Goal: Task Accomplishment & Management: Manage account settings

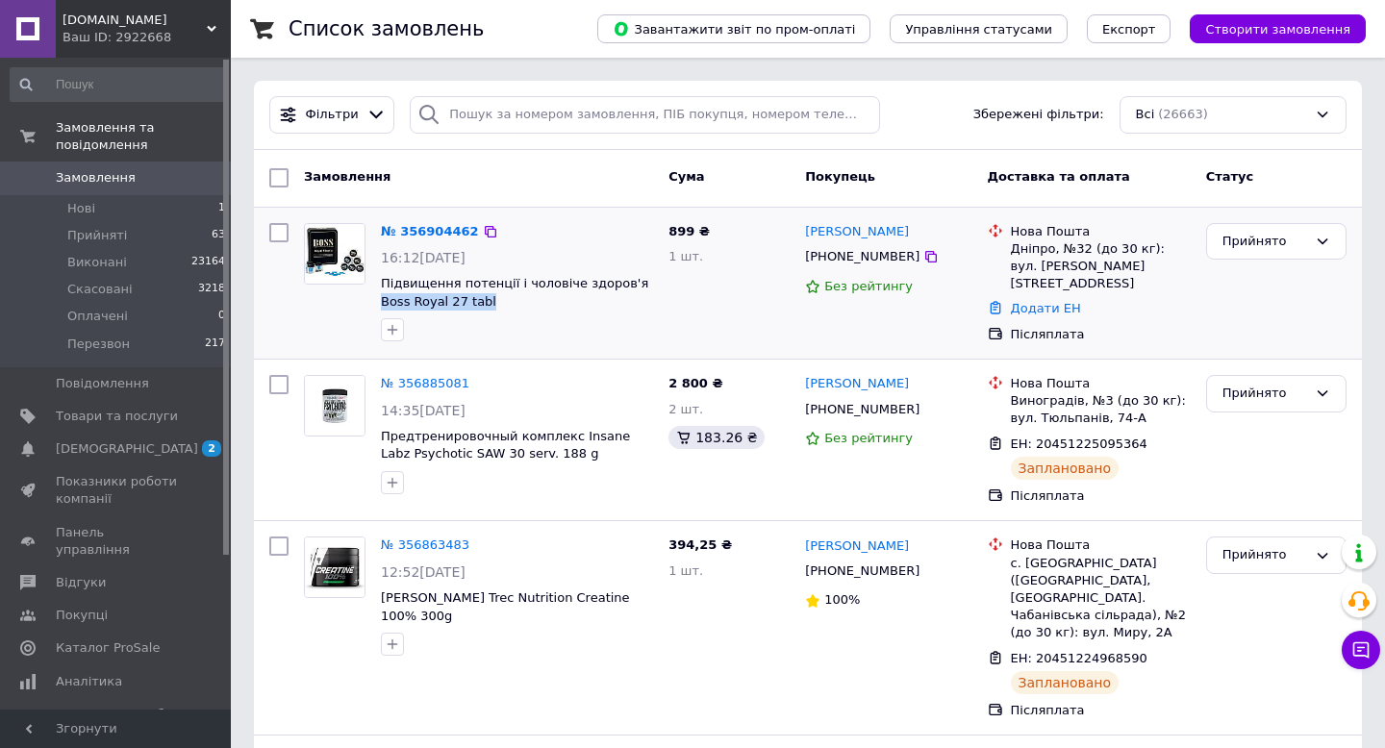
drag, startPoint x: 494, startPoint y: 302, endPoint x: 378, endPoint y: 304, distance: 116.4
click at [378, 304] on div "№ 356904462 16:12[DATE] Підвищення потенції і чоловіче здоров'я Boss Royal 27 t…" at bounding box center [517, 282] width 288 height 135
copy span "Boss Royal 27 tabl"
click at [431, 231] on link "№ 356904462" at bounding box center [430, 231] width 98 height 14
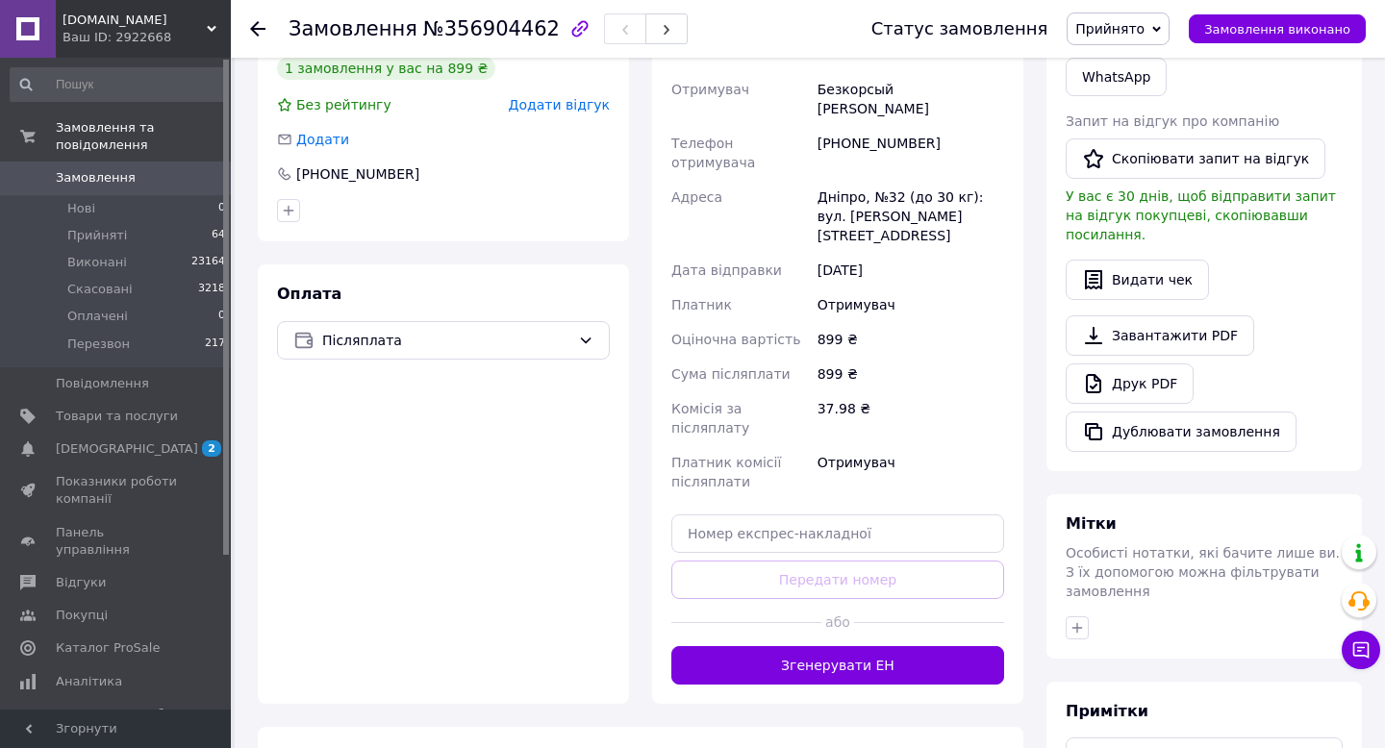
scroll to position [392, 0]
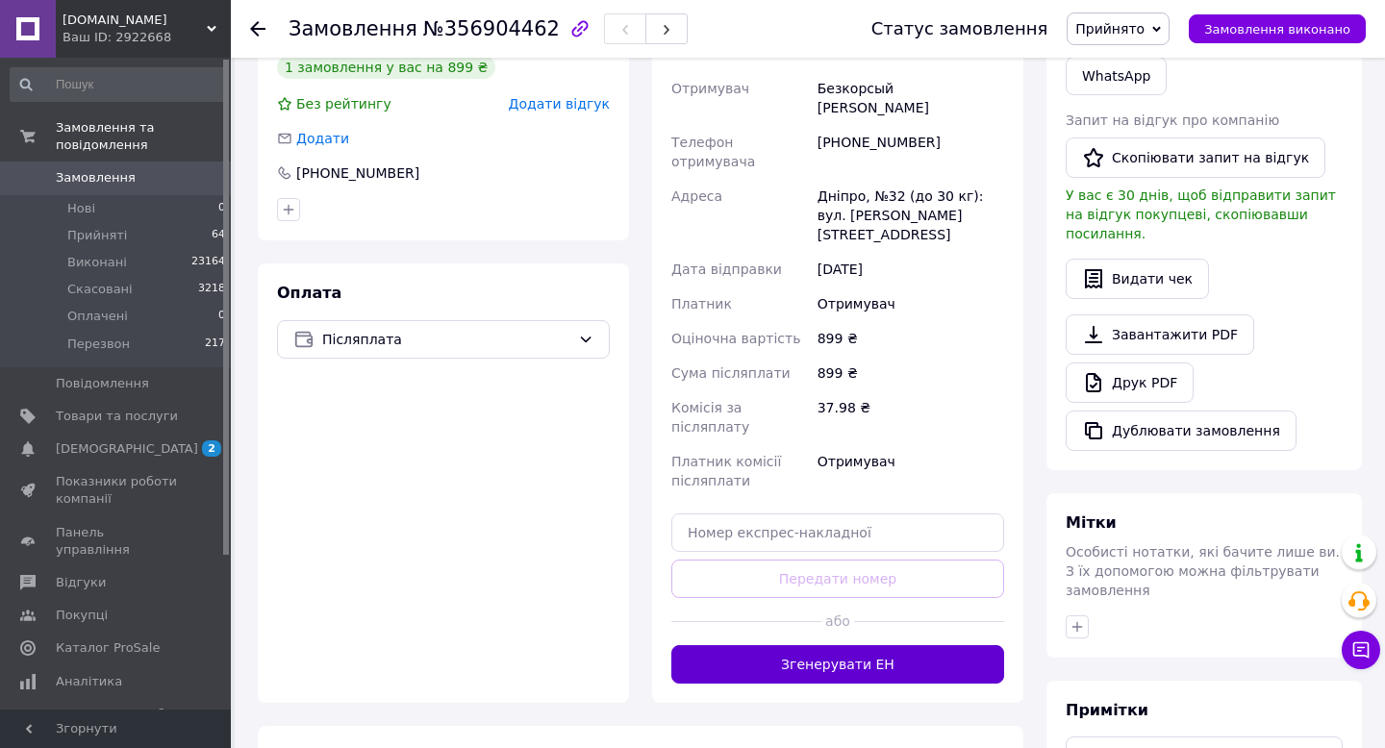
click at [799, 645] on button "Згенерувати ЕН" at bounding box center [837, 664] width 333 height 38
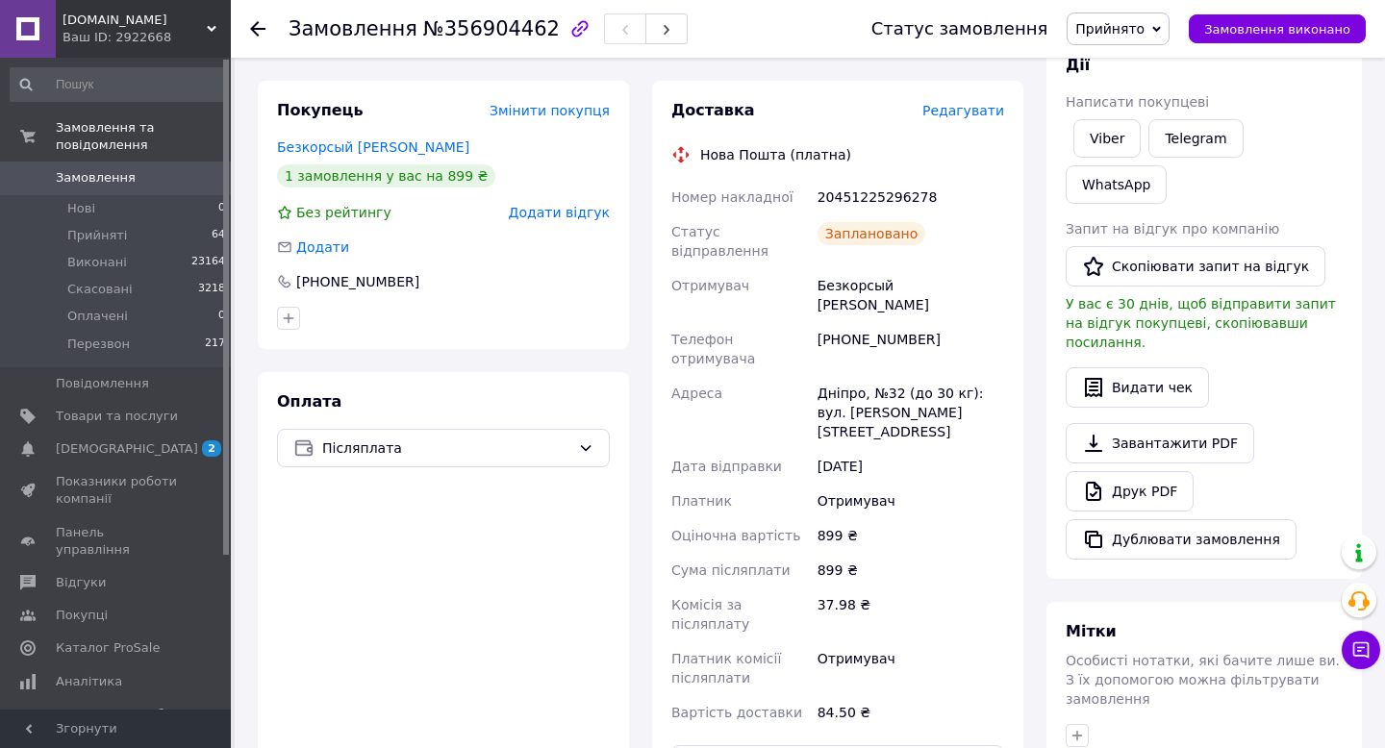
scroll to position [266, 0]
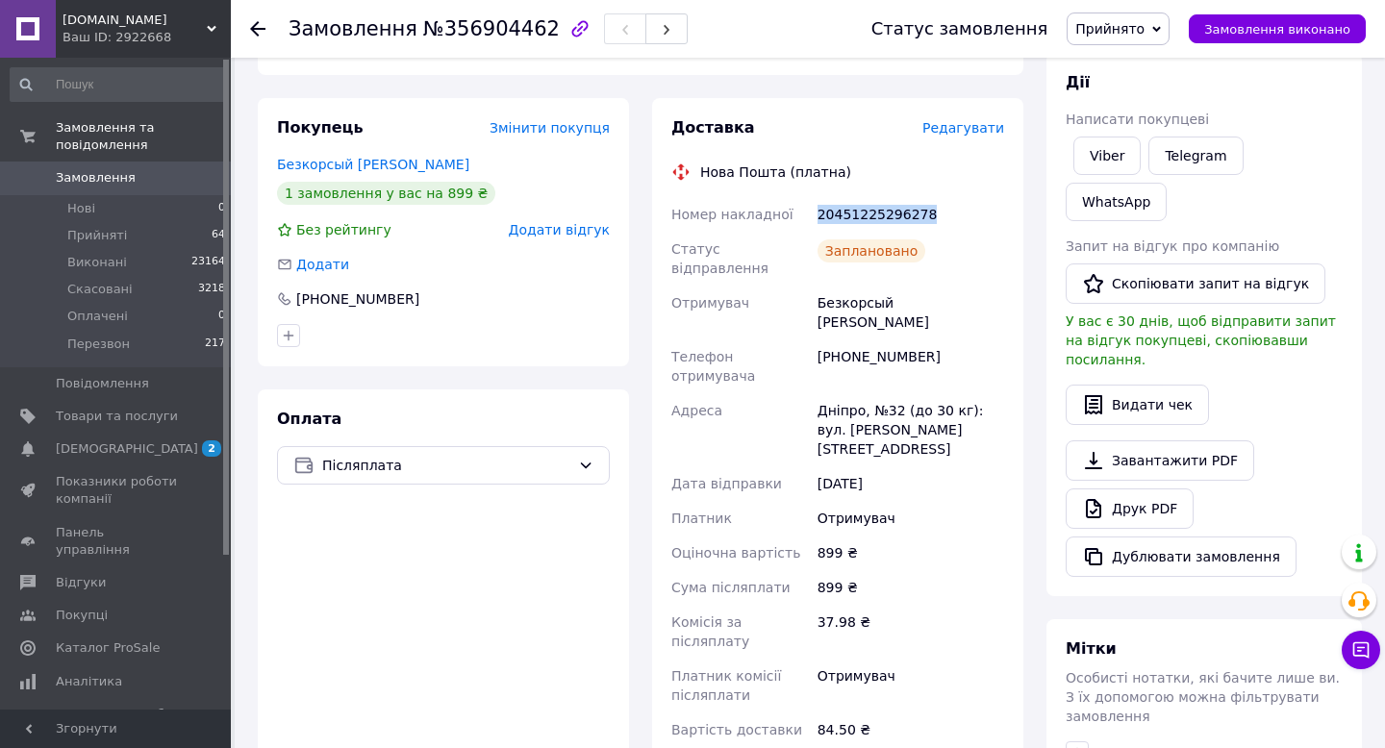
drag, startPoint x: 936, startPoint y: 193, endPoint x: 814, endPoint y: 191, distance: 122.2
click at [814, 197] on div "20451225296278" at bounding box center [911, 214] width 194 height 35
copy div "20451225296278"
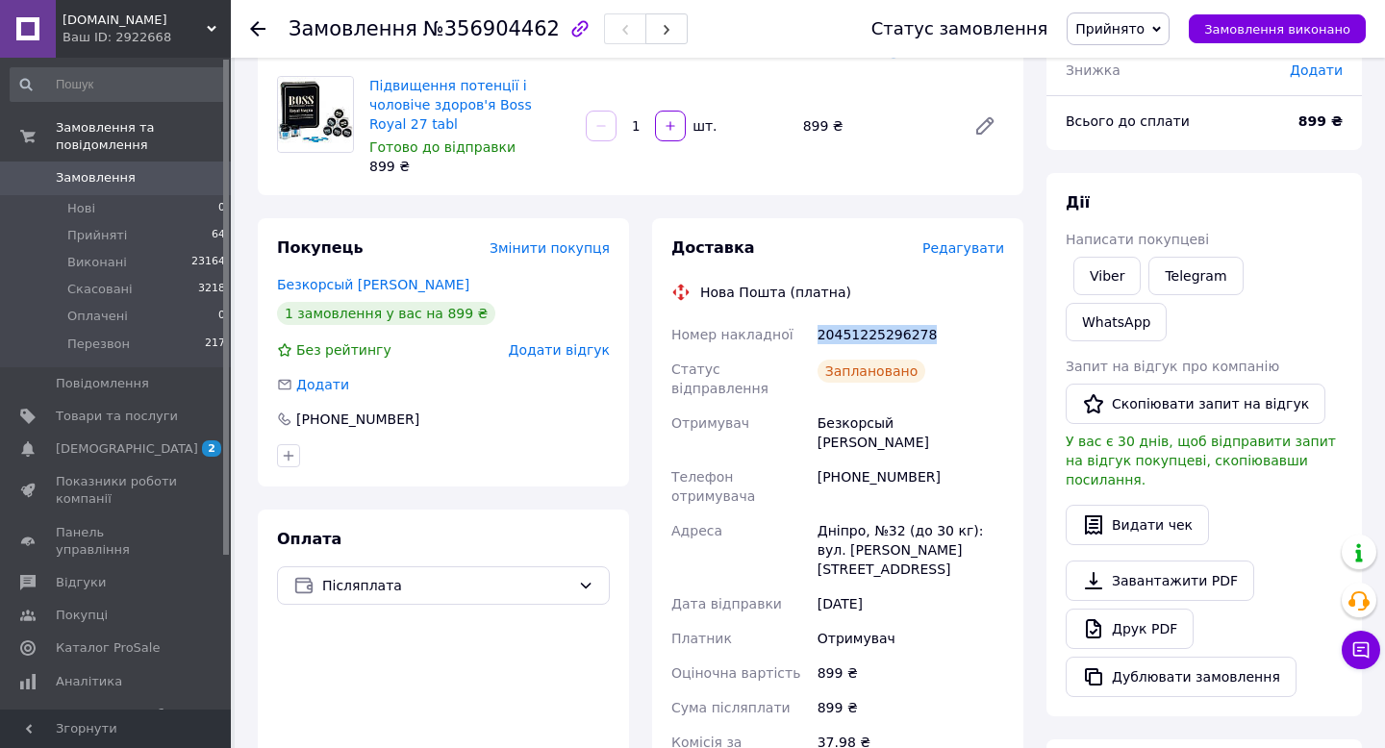
scroll to position [0, 0]
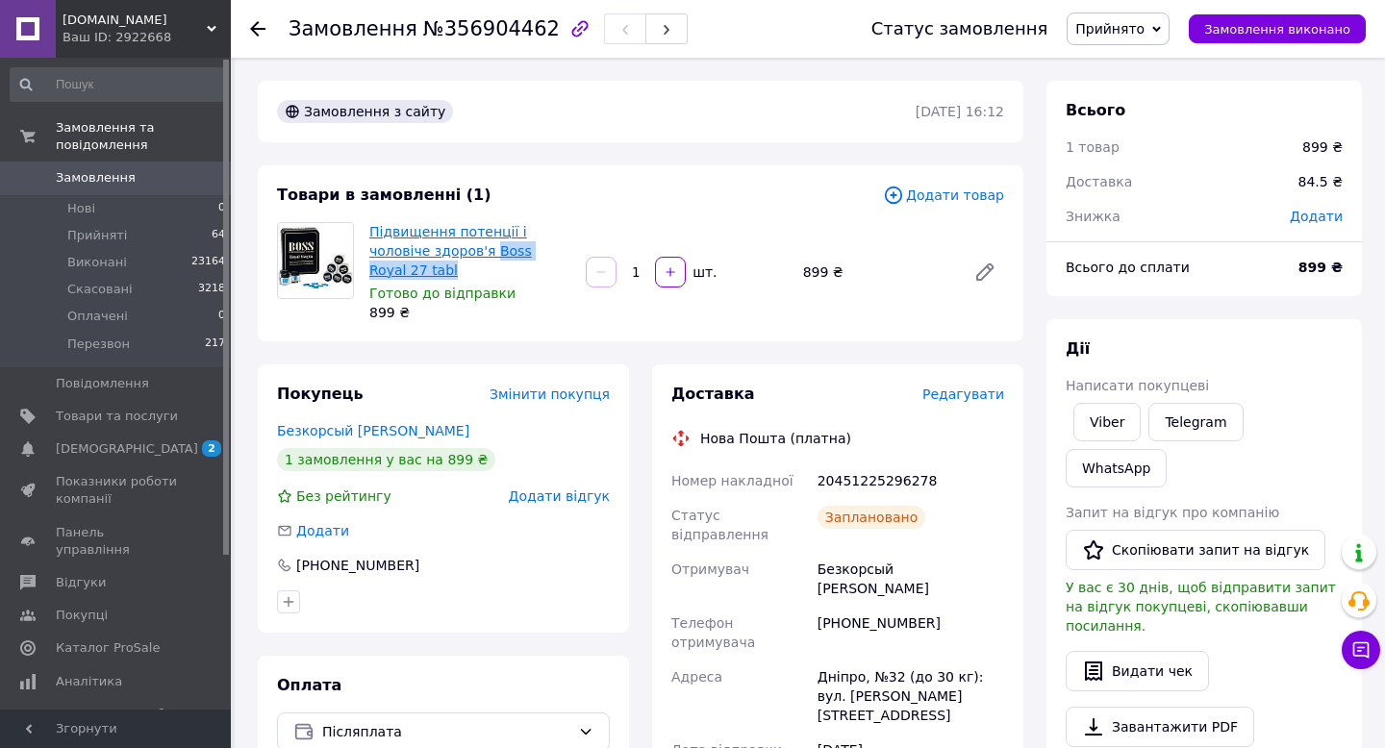
drag, startPoint x: 554, startPoint y: 250, endPoint x: 429, endPoint y: 245, distance: 125.2
click at [429, 245] on span "Підвищення потенції і чоловіче здоров'я Boss Royal 27 tabl" at bounding box center [469, 251] width 201 height 58
copy link "Boss Royal 27 tabl"
click at [252, 25] on icon at bounding box center [257, 28] width 15 height 15
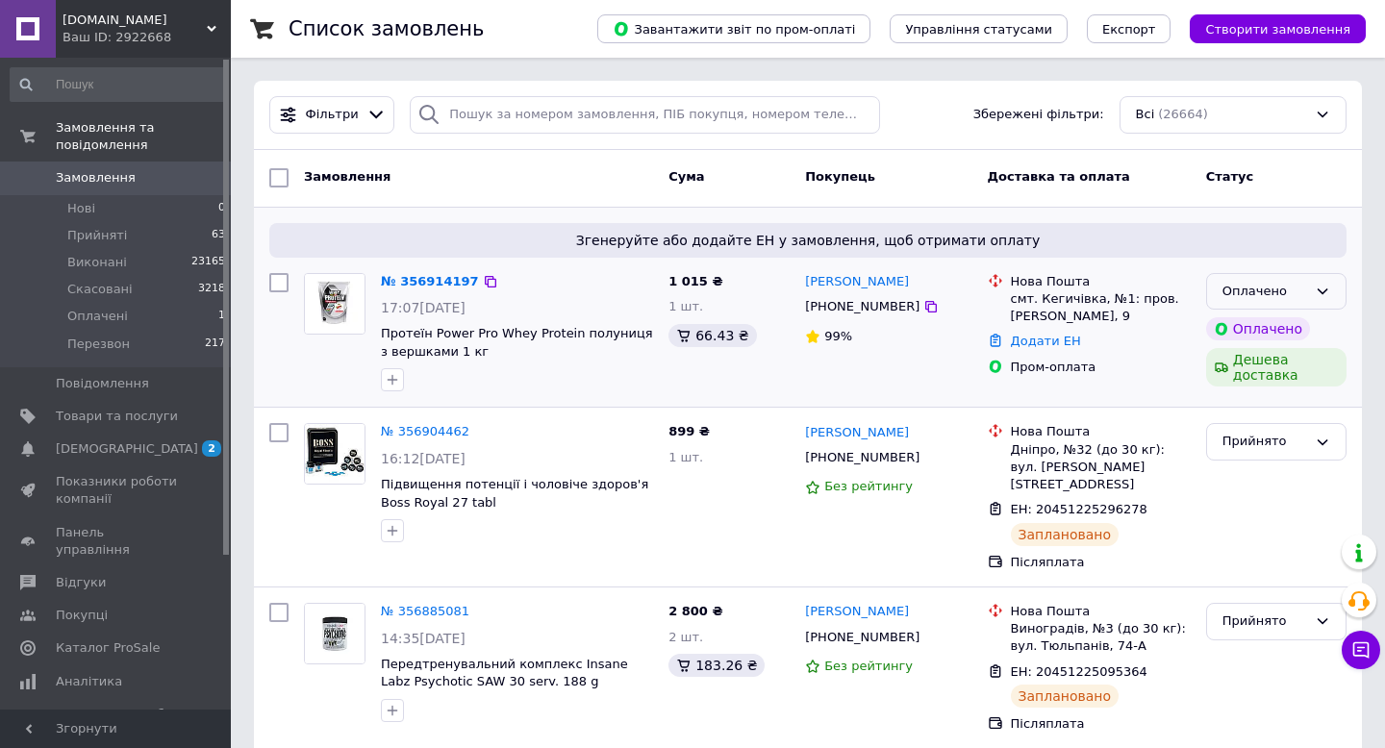
click at [1318, 291] on icon at bounding box center [1322, 291] width 15 height 15
click at [1315, 341] on li "Прийнято" at bounding box center [1276, 332] width 139 height 36
click at [924, 455] on icon at bounding box center [931, 457] width 15 height 15
drag, startPoint x: 1013, startPoint y: 451, endPoint x: 1090, endPoint y: 445, distance: 77.2
click at [1090, 445] on div "Дніпро, №32 (до 30 кг): вул. [PERSON_NAME][STREET_ADDRESS]" at bounding box center [1101, 468] width 180 height 53
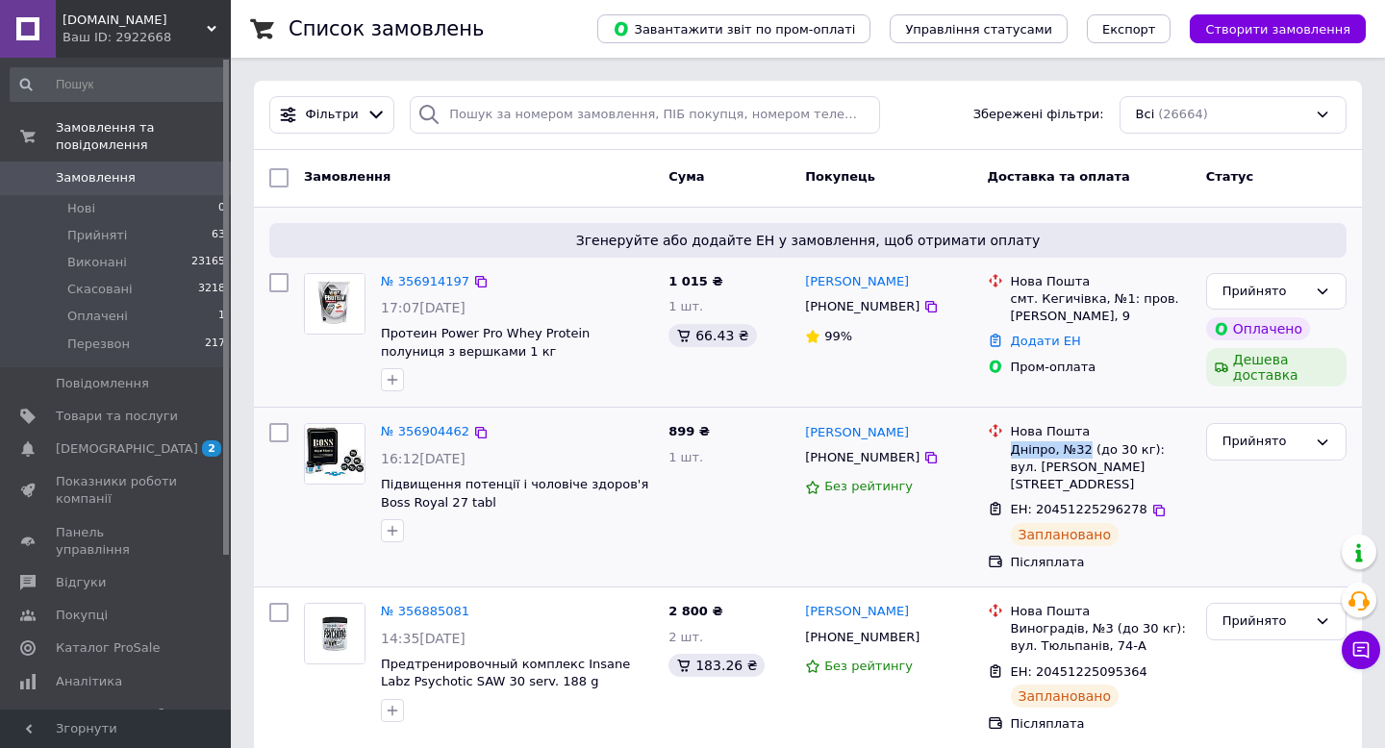
copy div "Дніпро, №32"
click at [1151, 506] on icon at bounding box center [1158, 510] width 15 height 15
click at [132, 183] on span "Замовлення" at bounding box center [117, 177] width 122 height 17
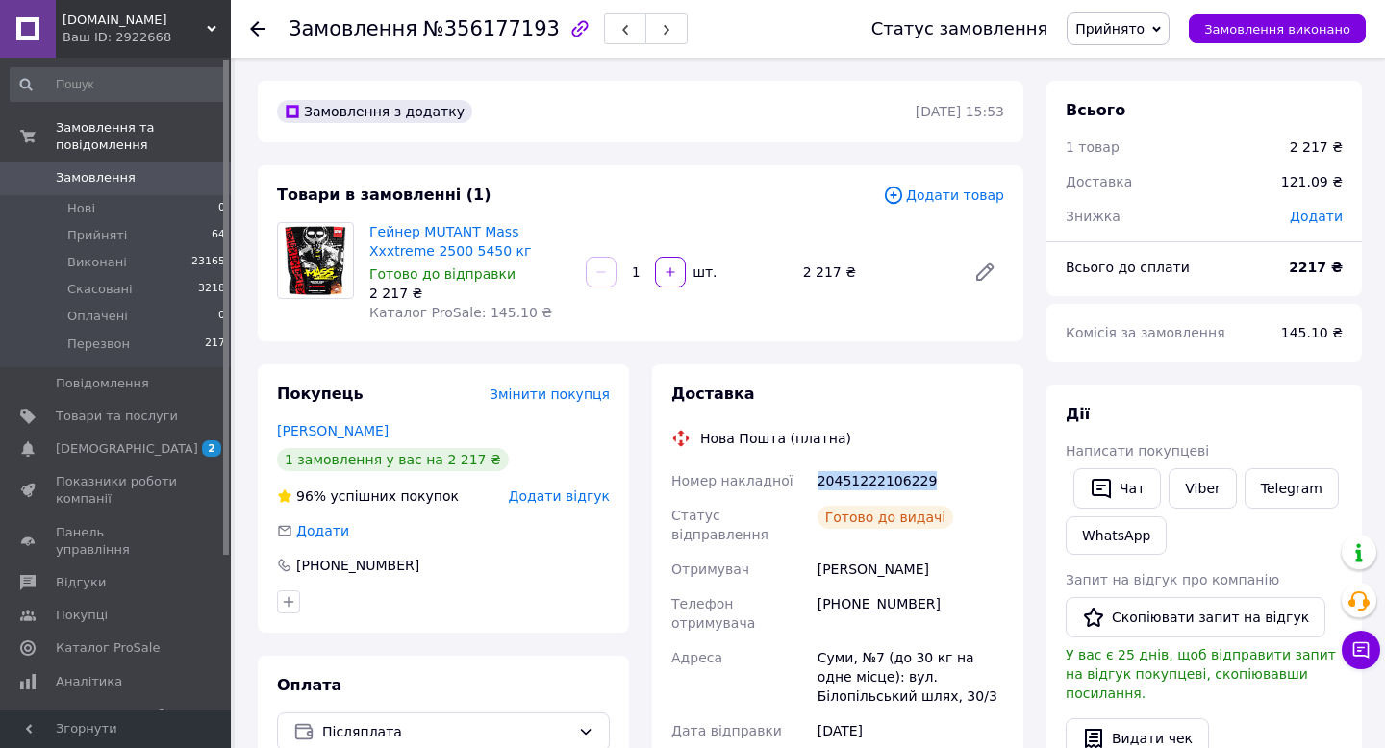
drag, startPoint x: 933, startPoint y: 478, endPoint x: 812, endPoint y: 484, distance: 121.3
click at [812, 484] on div "Номер накладної 20451222106229 Статус відправлення Готово до видачі Отримувач […" at bounding box center [838, 729] width 341 height 531
copy div "Номер накладної 20451222106229"
